Goal: Task Accomplishment & Management: Use online tool/utility

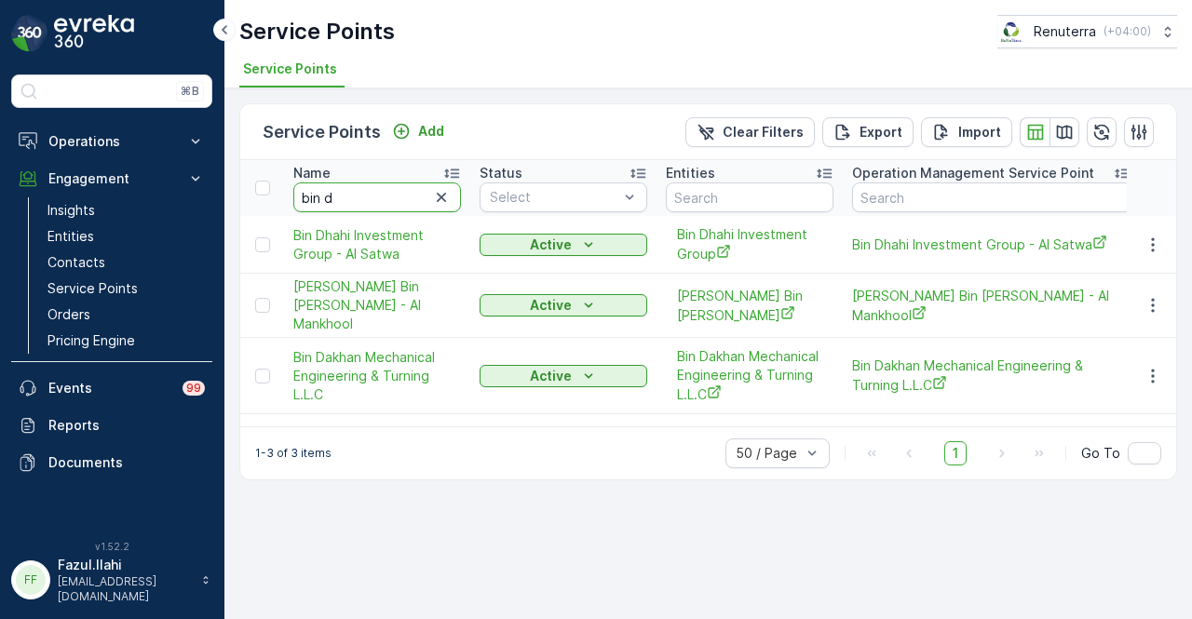
click at [354, 208] on input "bin d" at bounding box center [377, 197] width 168 height 30
type input "b"
type input "ber"
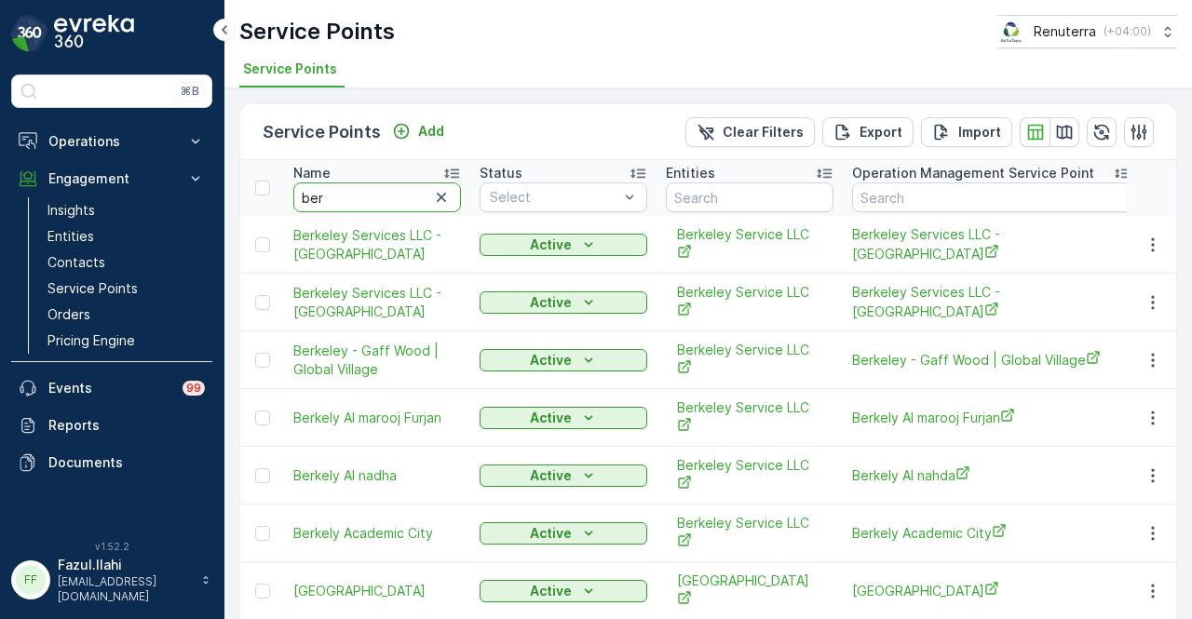
click at [367, 198] on input "ber" at bounding box center [377, 197] width 168 height 30
type input "berkely"
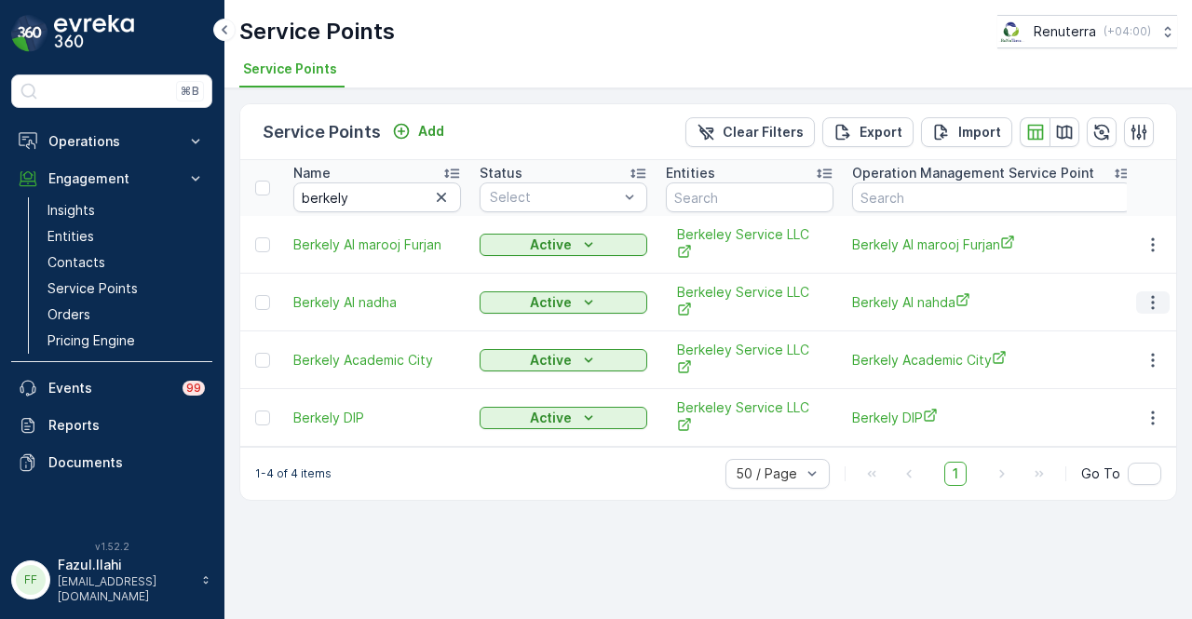
click at [1158, 293] on icon "button" at bounding box center [1152, 302] width 19 height 19
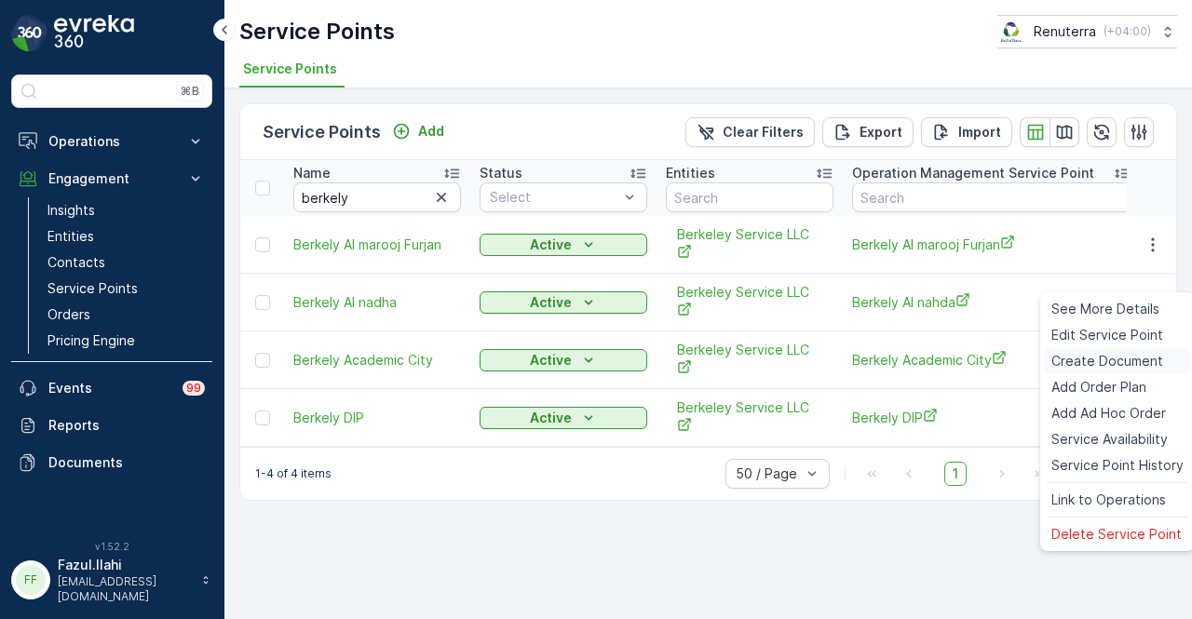
click at [1138, 373] on div "Create Document" at bounding box center [1117, 361] width 147 height 26
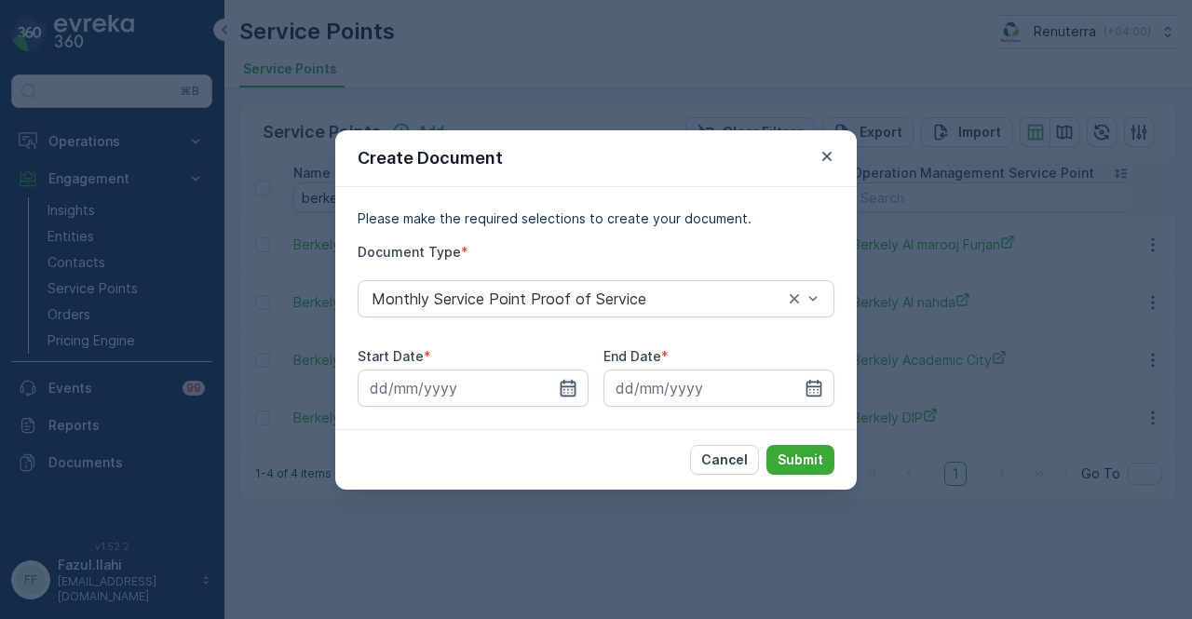
click at [570, 380] on icon "button" at bounding box center [568, 388] width 19 height 19
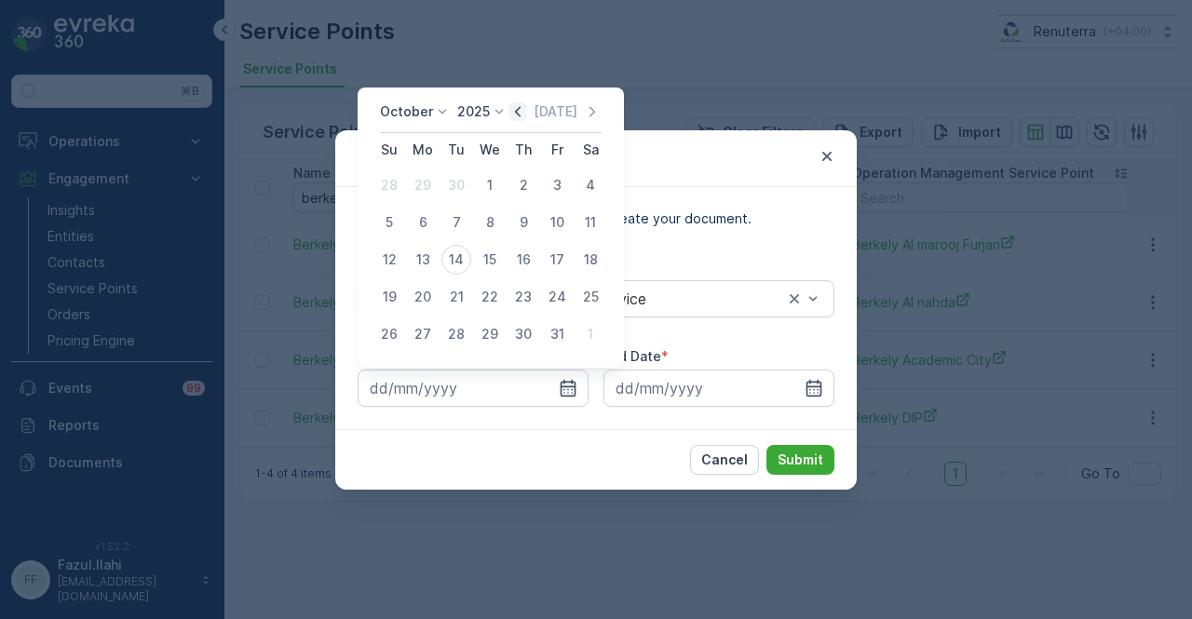
click at [523, 105] on icon "button" at bounding box center [517, 111] width 19 height 19
click at [523, 105] on div "2025" at bounding box center [502, 111] width 51 height 19
click at [531, 116] on icon "button" at bounding box center [537, 111] width 19 height 19
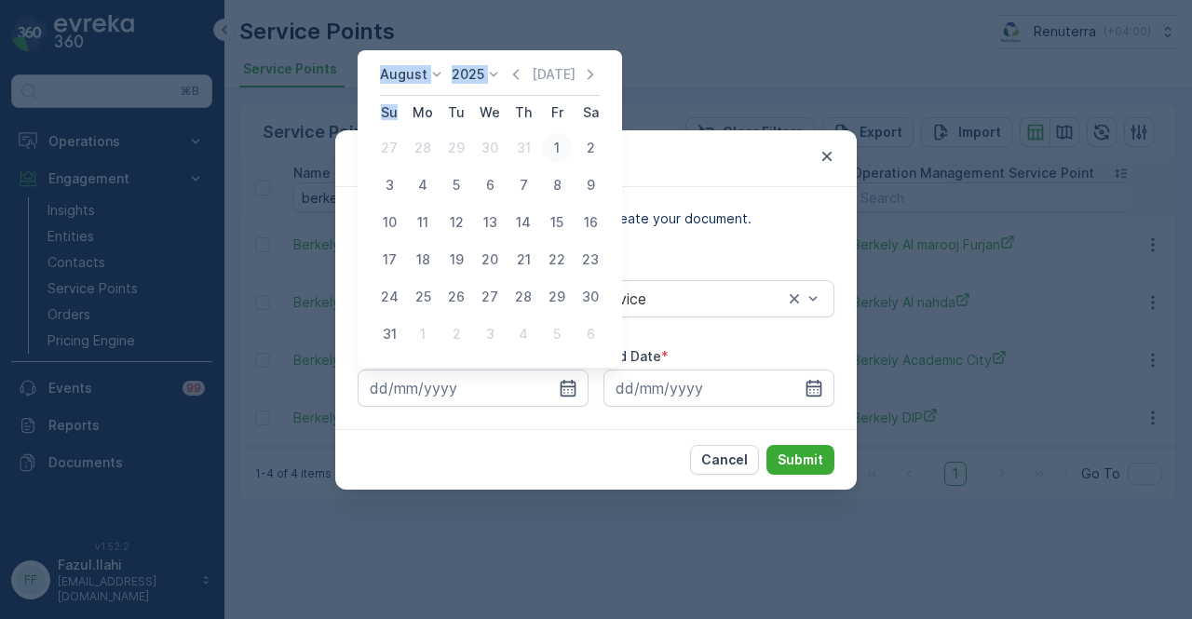
click at [546, 152] on div "1" at bounding box center [557, 148] width 30 height 30
type input "[DATE]"
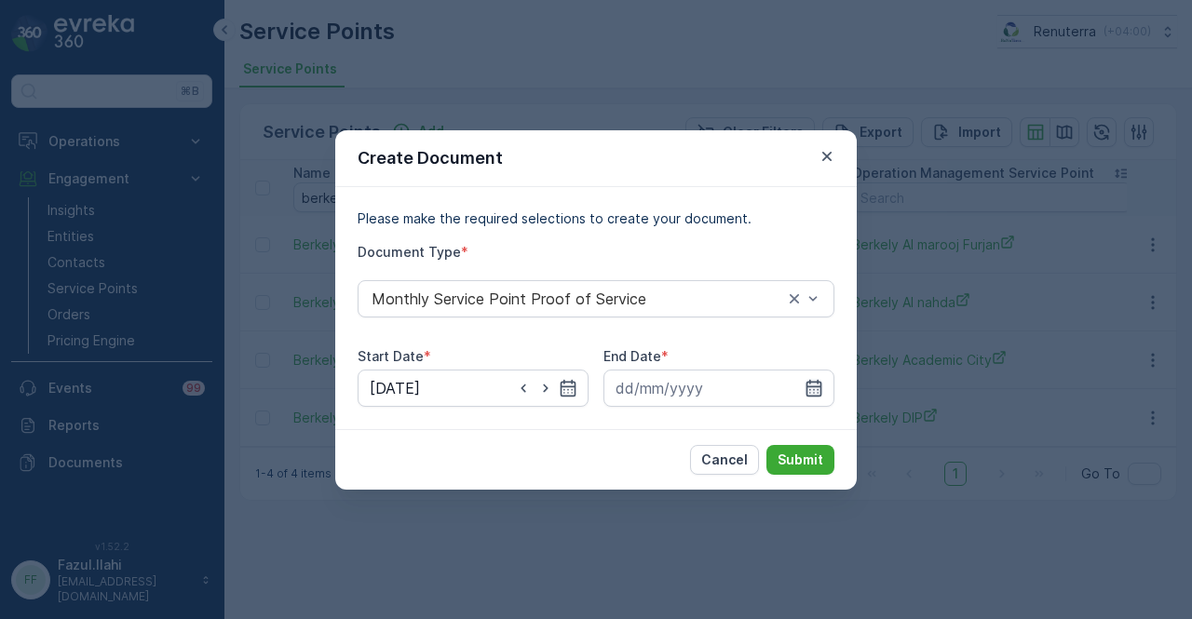
click at [812, 379] on icon "button" at bounding box center [813, 388] width 19 height 19
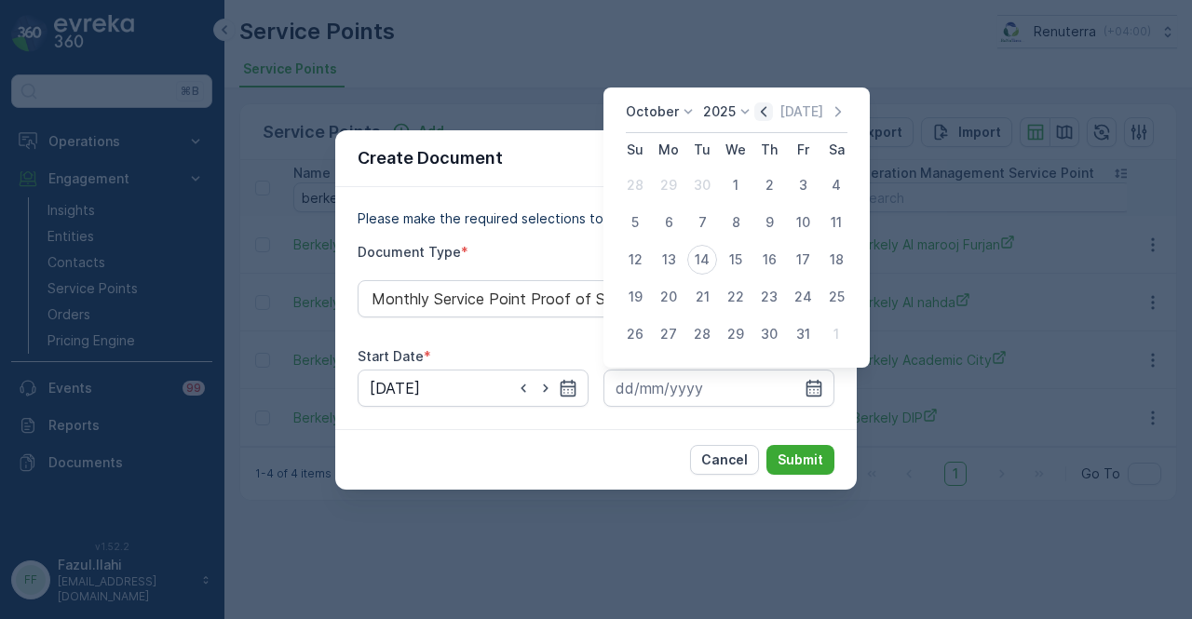
click at [771, 110] on icon "button" at bounding box center [763, 111] width 19 height 19
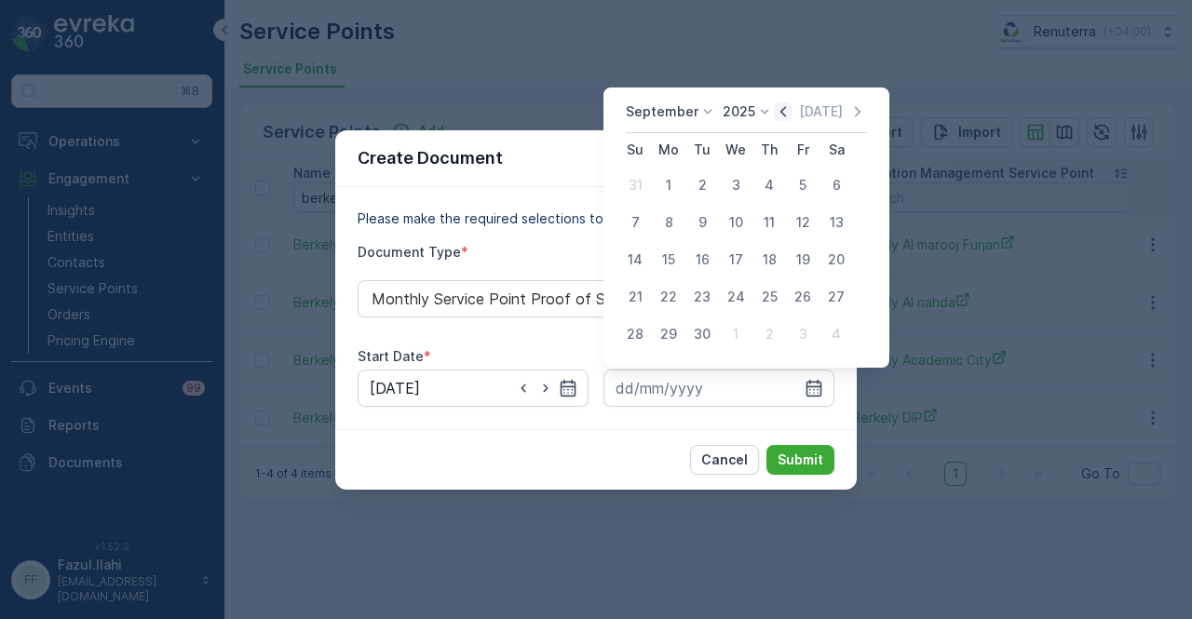
click at [774, 110] on icon "button" at bounding box center [783, 111] width 19 height 19
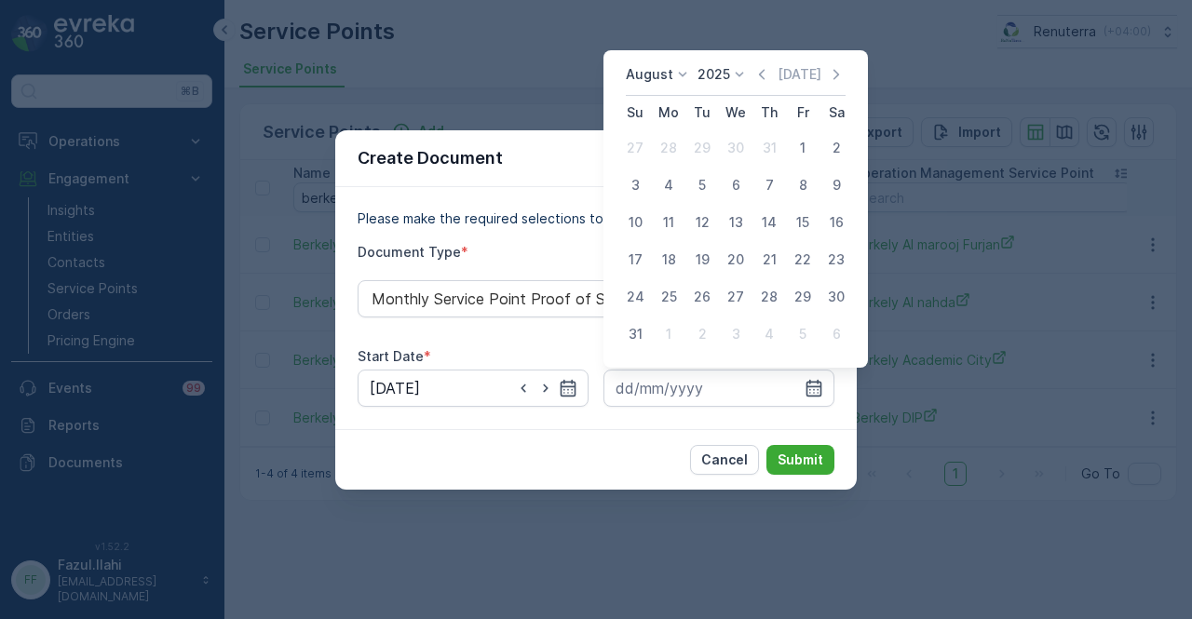
drag, startPoint x: 639, startPoint y: 334, endPoint x: 742, endPoint y: 425, distance: 137.8
click at [642, 335] on div "31" at bounding box center [635, 334] width 30 height 30
type input "[DATE]"
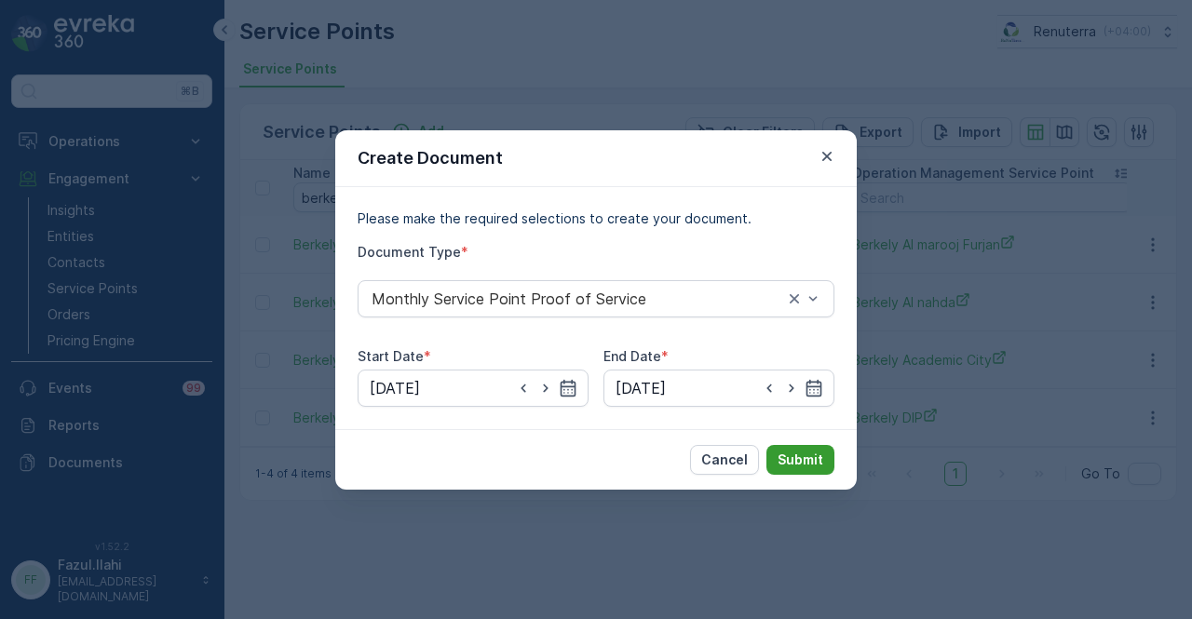
click at [792, 453] on p "Submit" at bounding box center [800, 460] width 46 height 19
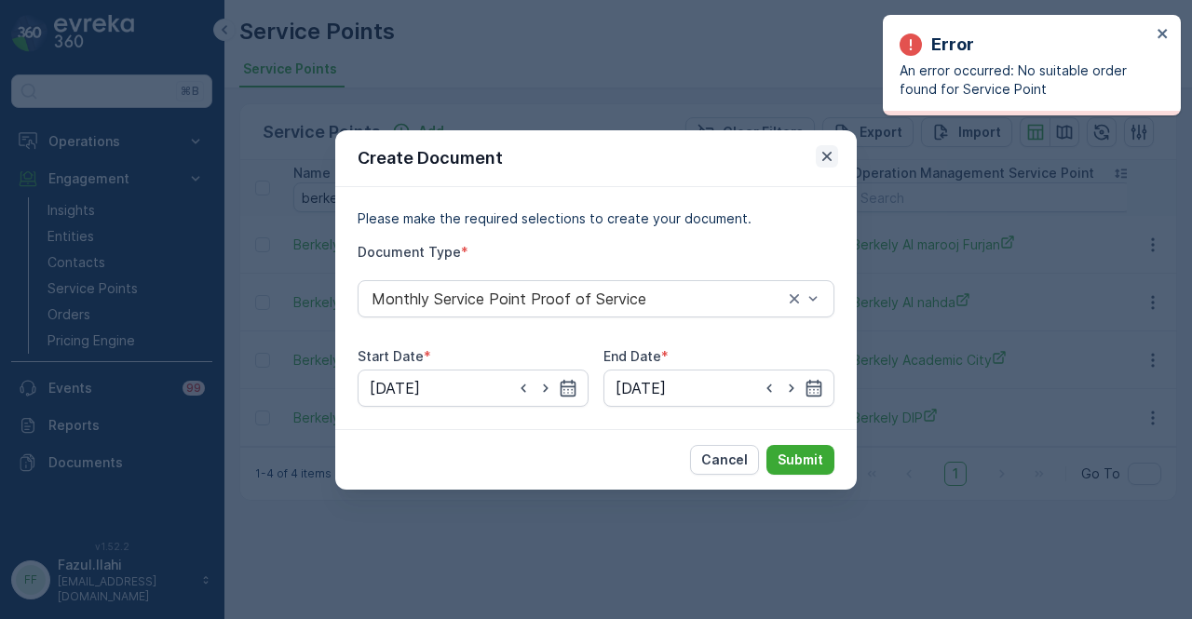
click at [822, 154] on icon "button" at bounding box center [826, 156] width 19 height 19
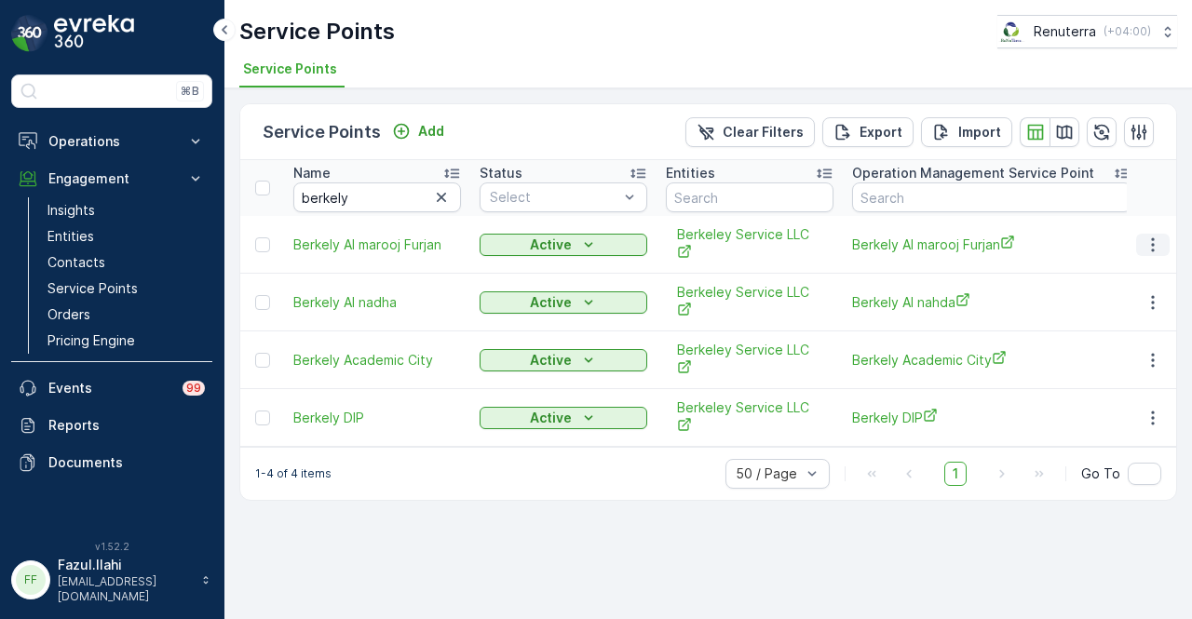
click at [1151, 237] on icon "button" at bounding box center [1152, 245] width 19 height 19
click at [604, 532] on div "Service Points Add Clear Filters Export Import Name berkely Status Select Entit…" at bounding box center [707, 353] width 967 height 531
